Goal: Task Accomplishment & Management: Use online tool/utility

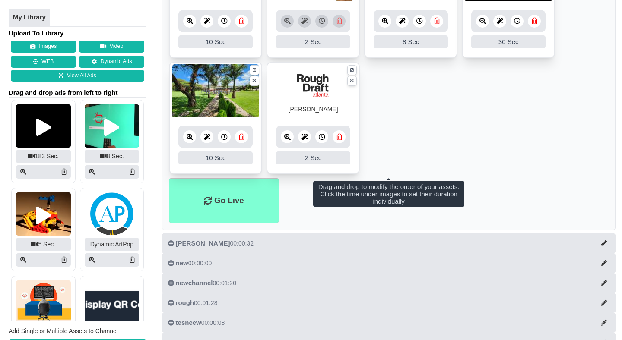
scroll to position [276, 0]
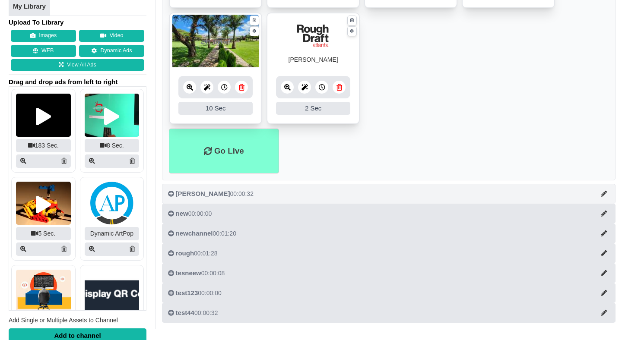
click at [300, 192] on button "Evelyn Law 00:00:32" at bounding box center [389, 194] width 454 height 20
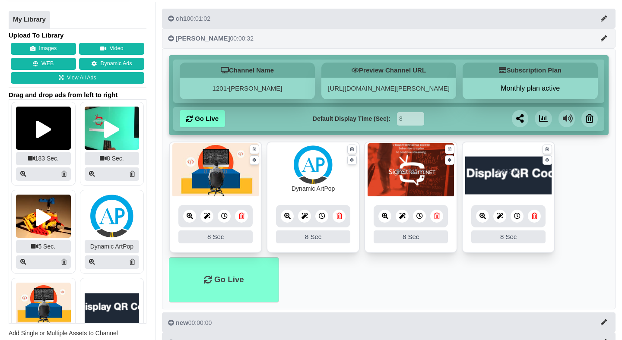
scroll to position [160, 0]
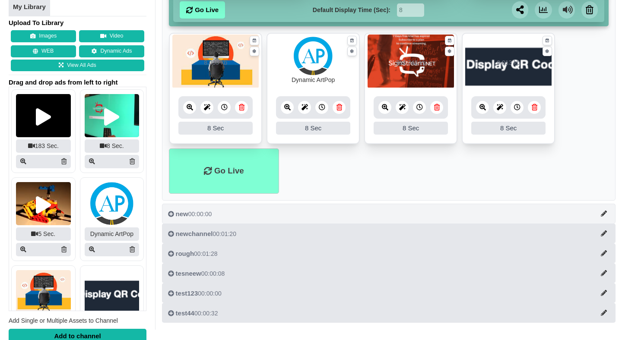
click at [283, 219] on button "new 00:00:00" at bounding box center [389, 214] width 454 height 20
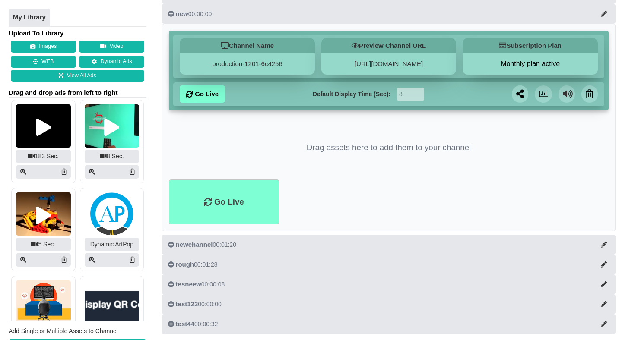
scroll to position [0, 0]
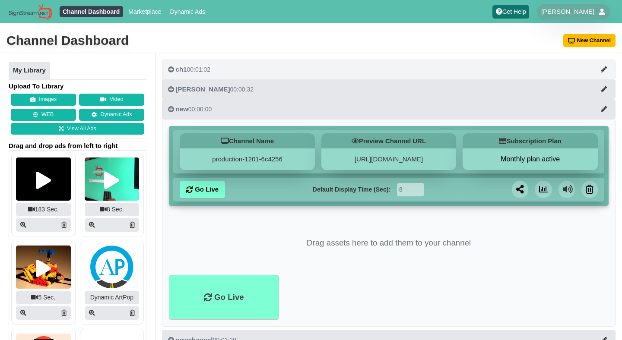
click at [236, 70] on button "ch1 00:01:02" at bounding box center [389, 70] width 454 height 20
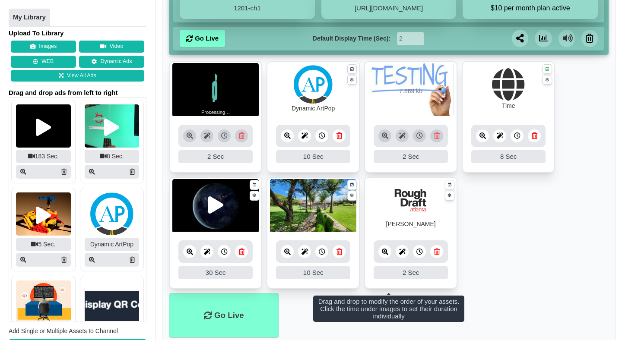
scroll to position [79, 0]
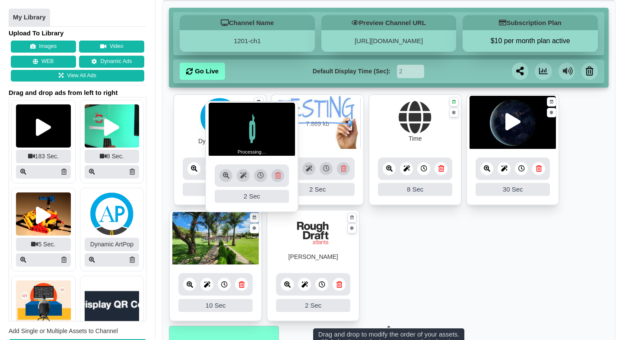
drag, startPoint x: 223, startPoint y: 137, endPoint x: 259, endPoint y: 144, distance: 36.9
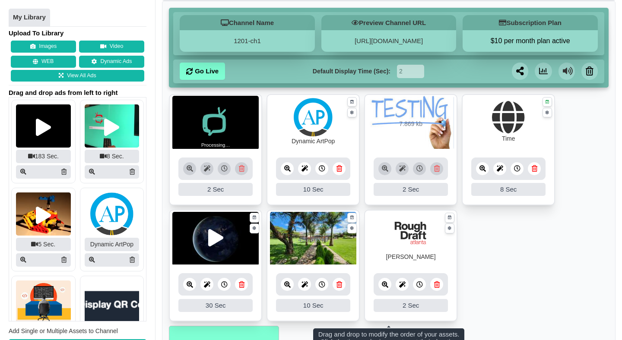
click at [241, 169] on div at bounding box center [215, 169] width 74 height 22
click at [221, 169] on div at bounding box center [215, 169] width 74 height 22
click at [205, 169] on div at bounding box center [215, 169] width 74 height 22
click at [192, 169] on div at bounding box center [215, 169] width 74 height 22
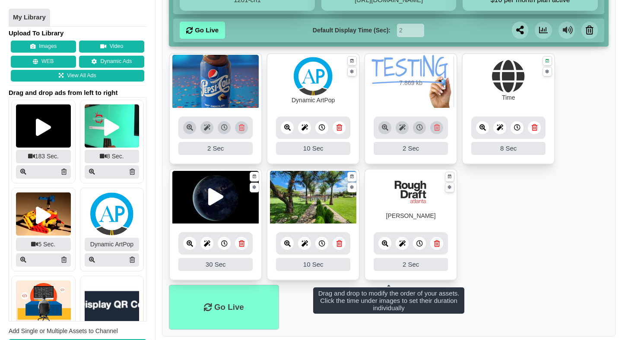
scroll to position [121, 0]
